Goal: Task Accomplishment & Management: Manage account settings

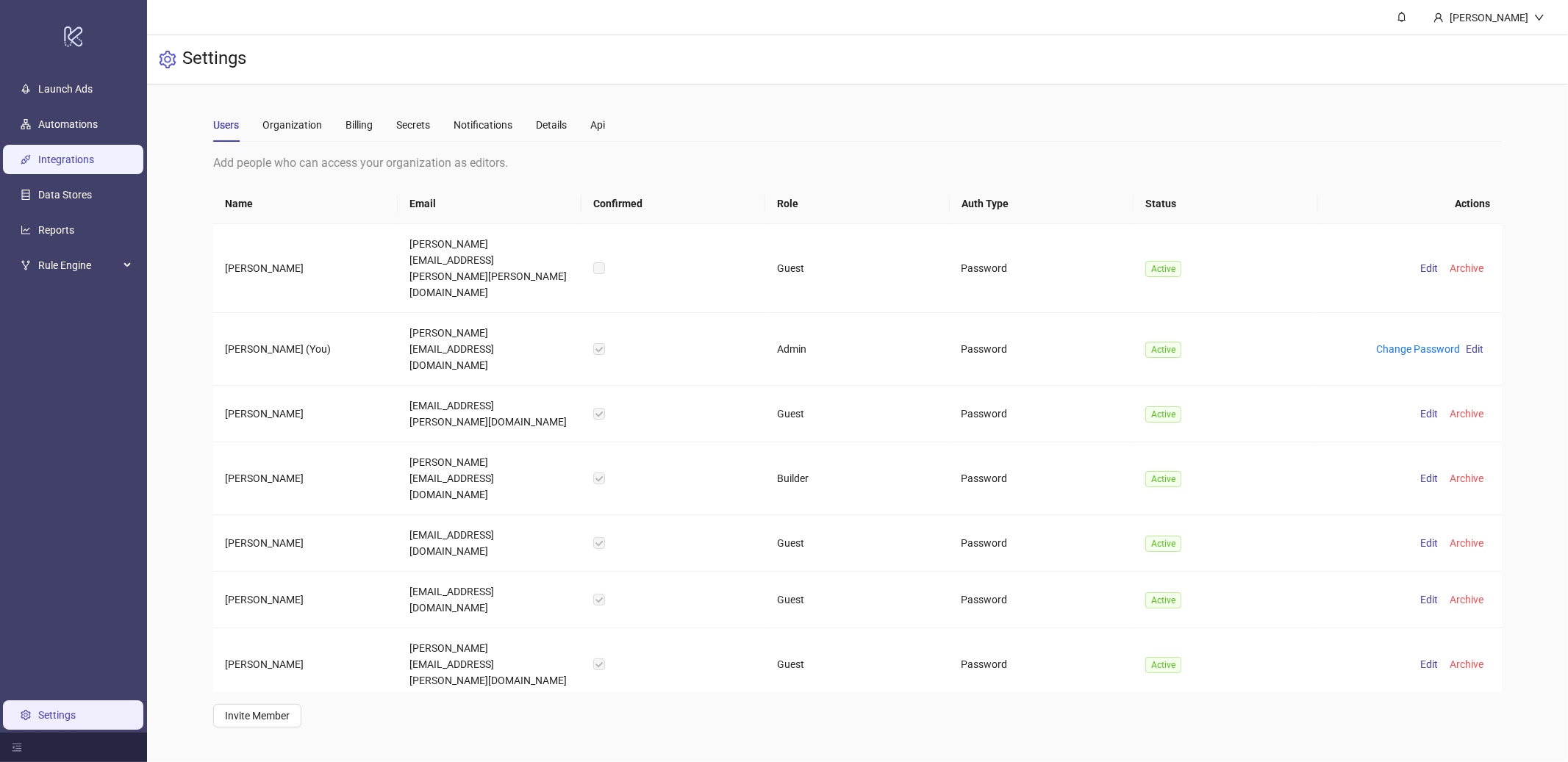
click at [70, 154] on link "Integrations" at bounding box center [66, 159] width 56 height 12
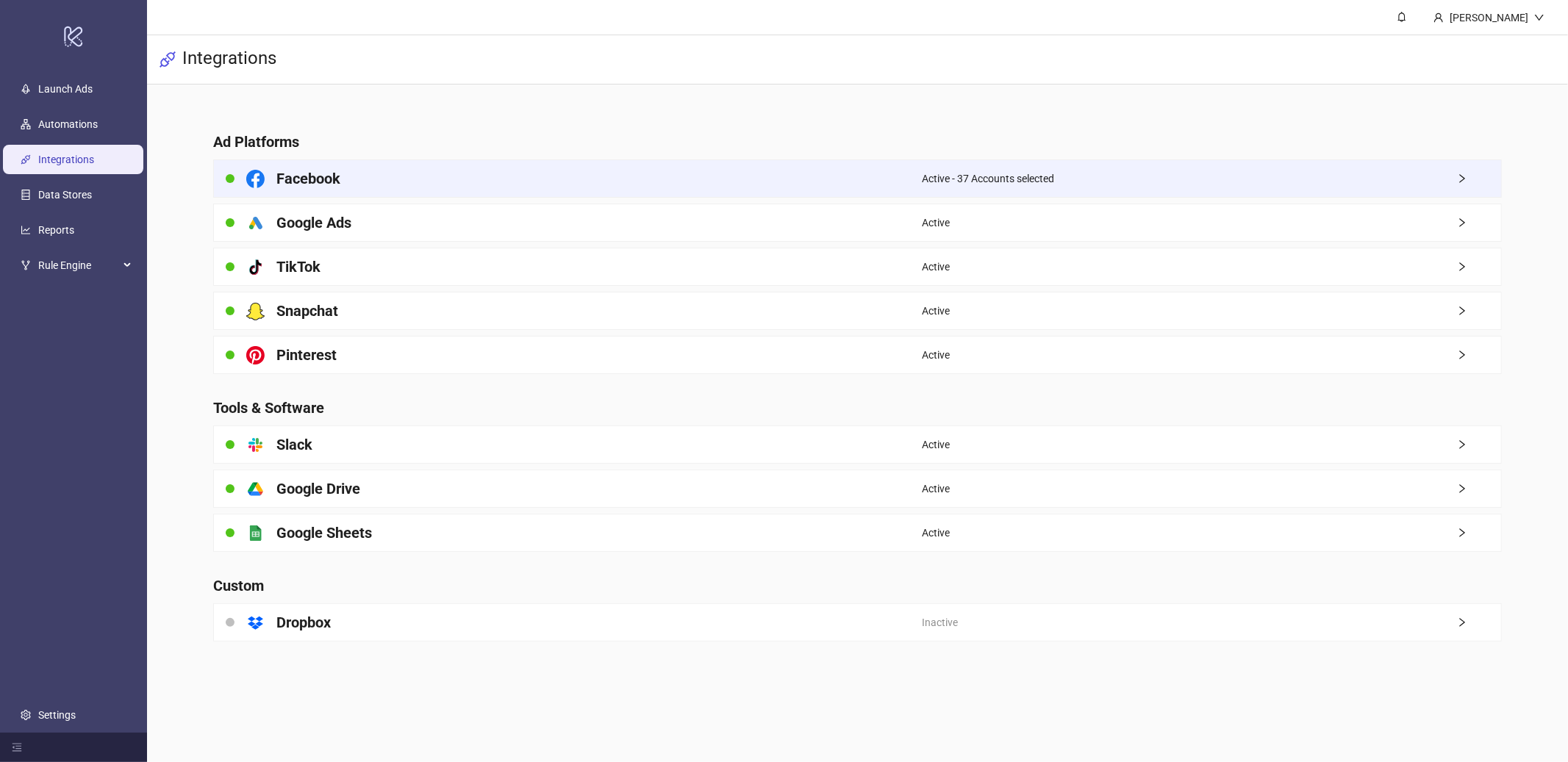
click at [1287, 190] on div "Active - 37 Accounts selected" at bounding box center [1212, 178] width 579 height 37
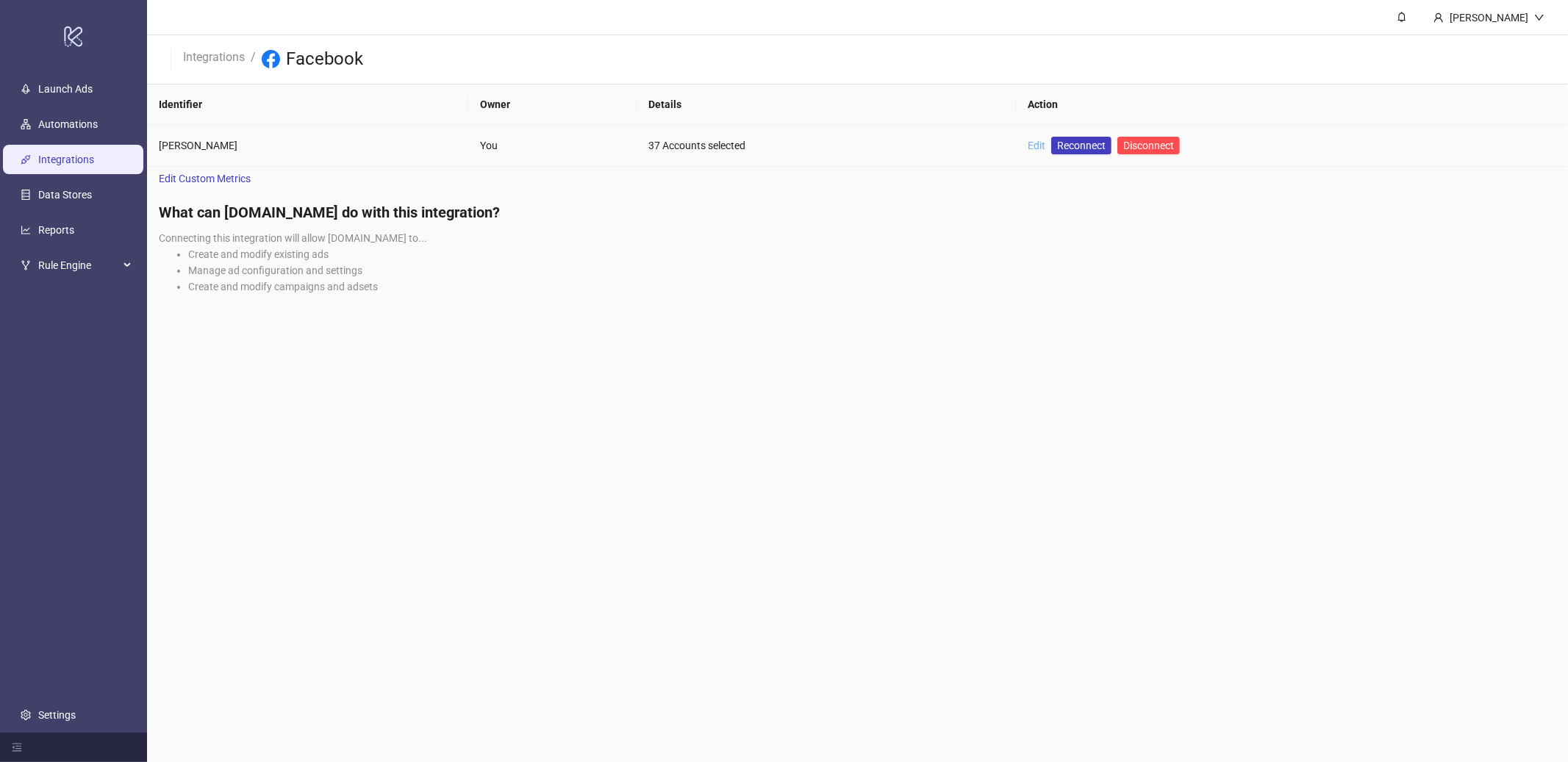
click at [1042, 149] on link "Edit" at bounding box center [1037, 145] width 17 height 12
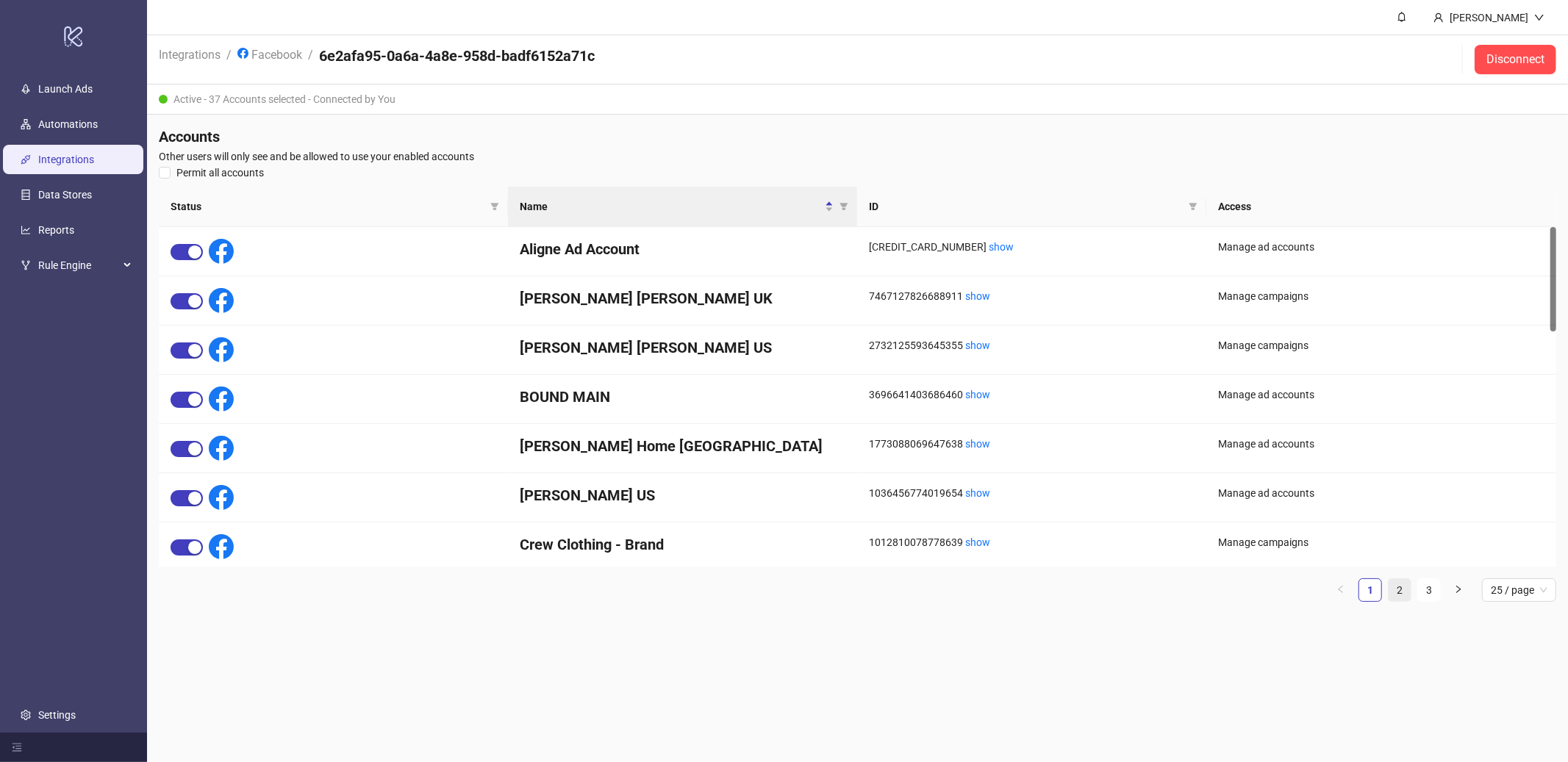
click at [1411, 588] on li "2" at bounding box center [1400, 590] width 24 height 24
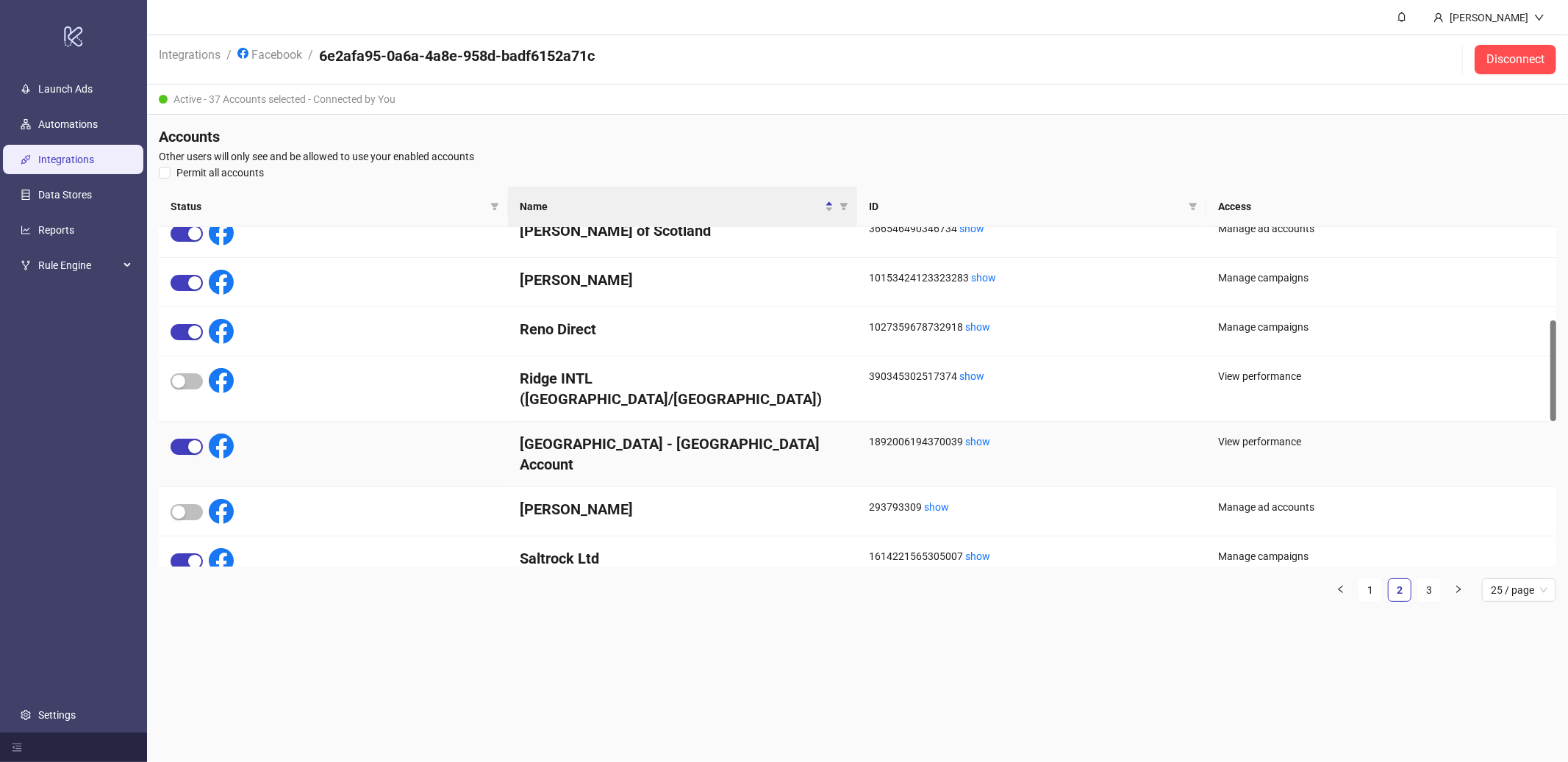
scroll to position [318, 0]
